Goal: Transaction & Acquisition: Purchase product/service

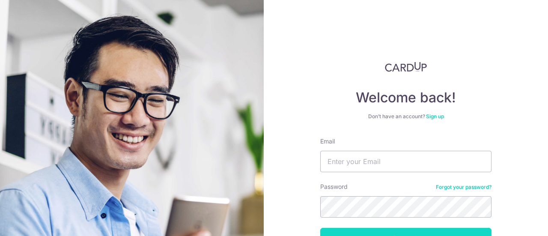
click at [460, 232] on button "Log in" at bounding box center [405, 238] width 171 height 21
click at [334, 163] on input "Email" at bounding box center [405, 161] width 171 height 21
type input "[EMAIL_ADDRESS][DOMAIN_NAME]"
click at [411, 230] on button "Log in" at bounding box center [405, 238] width 171 height 21
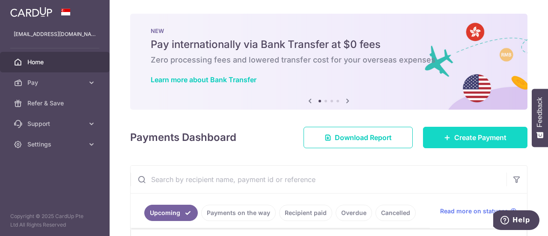
click at [475, 133] on span "Create Payment" at bounding box center [480, 137] width 52 height 10
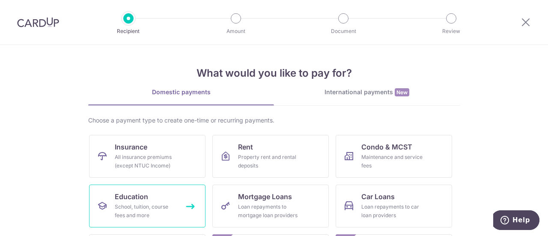
click at [130, 192] on span "Education" at bounding box center [131, 196] width 33 height 10
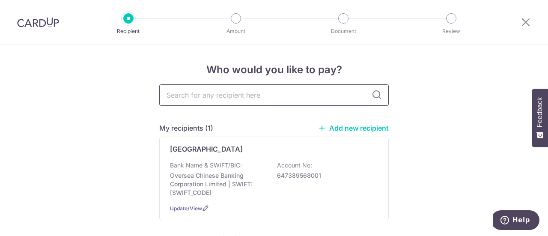
click at [220, 98] on input "text" at bounding box center [273, 94] width 229 height 21
type input "zen"
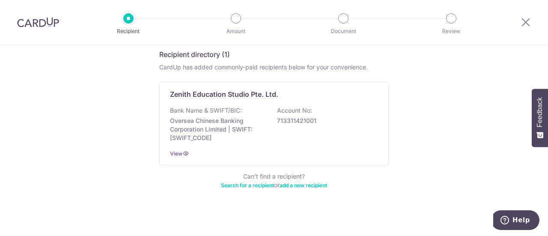
scroll to position [145, 0]
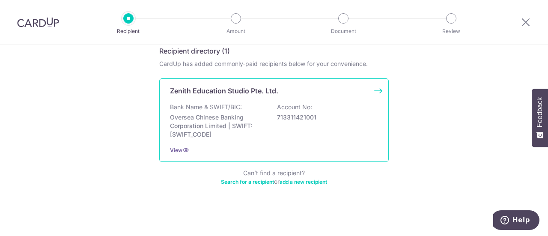
click at [217, 116] on p "Oversea Chinese Banking Corporation Limited | SWIFT: OCBCSGSGXXX" at bounding box center [218, 126] width 96 height 26
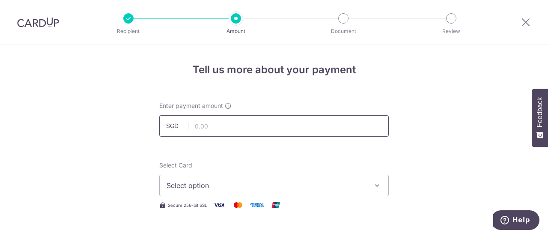
click at [276, 125] on input "text" at bounding box center [273, 125] width 229 height 21
type input "517.75"
click at [366, 181] on button "Select option" at bounding box center [273, 185] width 229 height 21
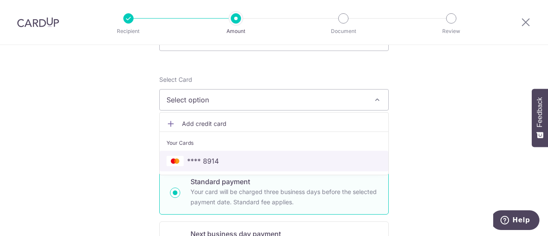
click at [235, 158] on span "**** 8914" at bounding box center [273, 161] width 215 height 10
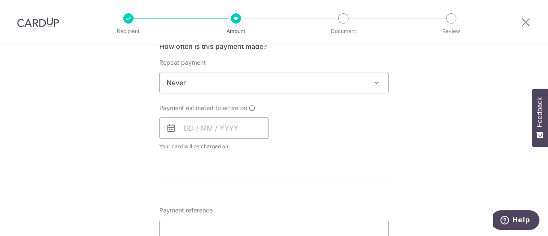
scroll to position [342, 0]
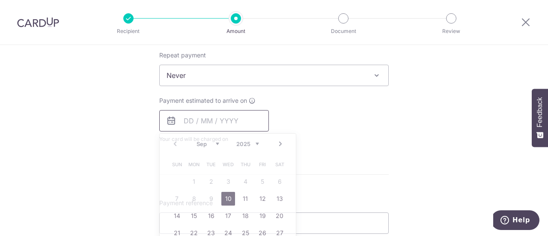
click at [239, 116] on input "text" at bounding box center [214, 120] width 110 height 21
click at [355, 142] on div "Payment estimated to arrive on Prev Next Sep Oct Nov Dec 2025 2026 2027 2028 20…" at bounding box center [274, 119] width 240 height 47
click at [243, 122] on input "text" at bounding box center [214, 120] width 110 height 21
click at [227, 198] on link "10" at bounding box center [228, 199] width 14 height 14
type input "10/09/2025"
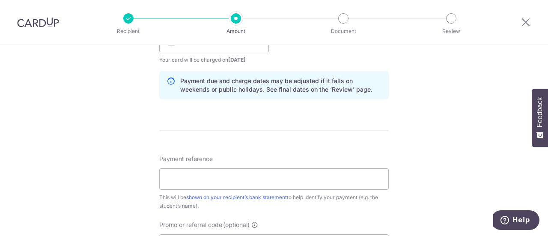
scroll to position [428, 0]
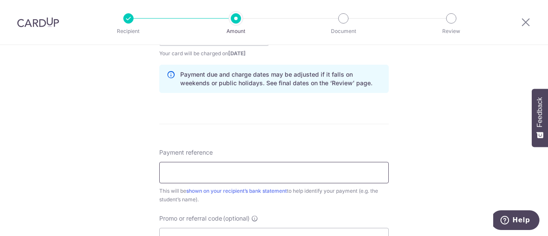
click at [361, 172] on input "Payment reference" at bounding box center [273, 172] width 229 height 21
type input "Student ID 92348880"
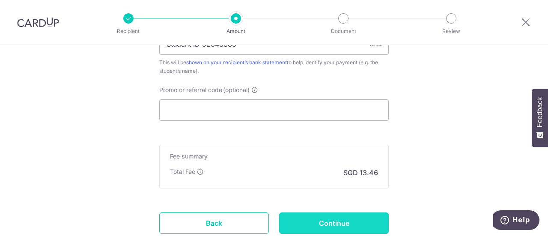
click at [374, 218] on input "Continue" at bounding box center [334, 222] width 110 height 21
type input "Create Schedule"
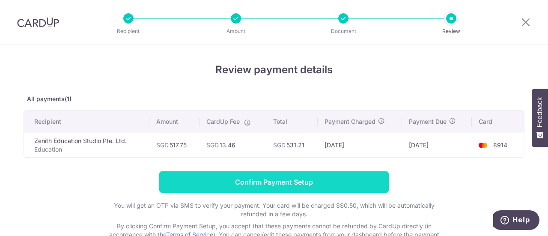
click at [214, 175] on input "Confirm Payment Setup" at bounding box center [273, 181] width 229 height 21
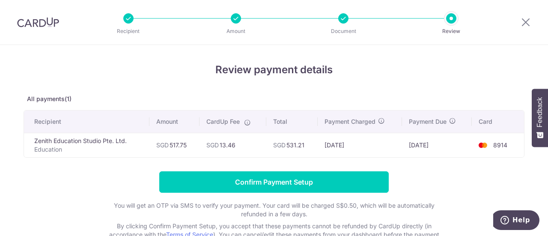
drag, startPoint x: 0, startPoint y: 0, endPoint x: 80, endPoint y: 170, distance: 187.9
click at [80, 170] on div "Review payment details All payments(1) Recipient Amount CardUp Fee Total Paymen…" at bounding box center [274, 154] width 501 height 185
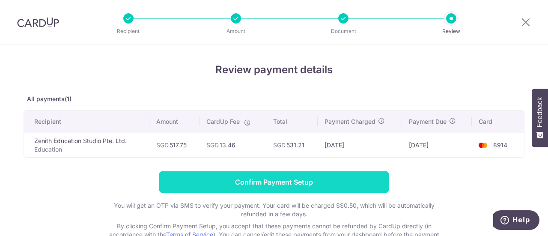
click at [209, 183] on input "Confirm Payment Setup" at bounding box center [273, 181] width 229 height 21
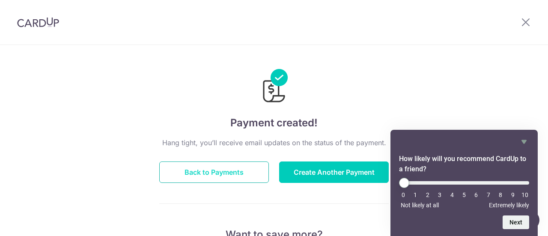
click at [232, 172] on button "Back to Payments" at bounding box center [214, 171] width 110 height 21
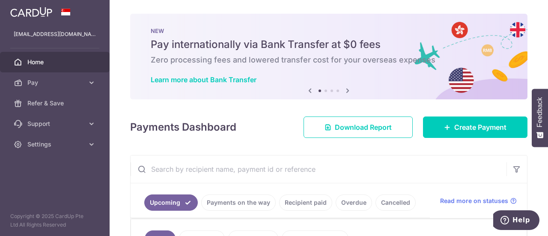
click at [65, 59] on span "Home" at bounding box center [55, 62] width 56 height 9
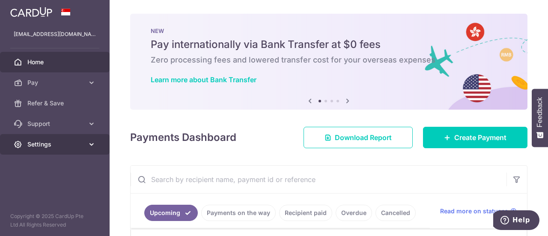
click at [79, 147] on span "Settings" at bounding box center [55, 144] width 56 height 9
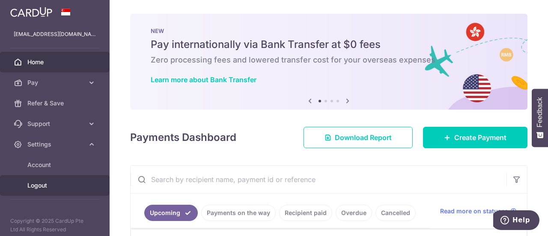
click at [38, 188] on span "Logout" at bounding box center [55, 185] width 56 height 9
